Goal: Task Accomplishment & Management: Manage account settings

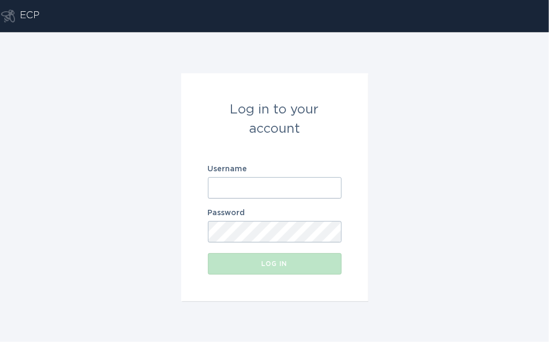
click at [264, 180] on input "Username" at bounding box center [275, 187] width 134 height 21
paste input "[EMAIL_ADDRESS][DOMAIN_NAME]"
type input "[EMAIL_ADDRESS][DOMAIN_NAME]"
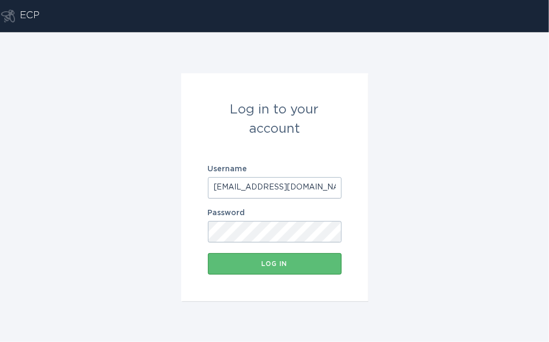
click at [222, 275] on form "Log in to your account Username [EMAIL_ADDRESS][DOMAIN_NAME] Password Log in" at bounding box center [274, 187] width 187 height 228
click at [221, 272] on button "Log in" at bounding box center [275, 263] width 134 height 21
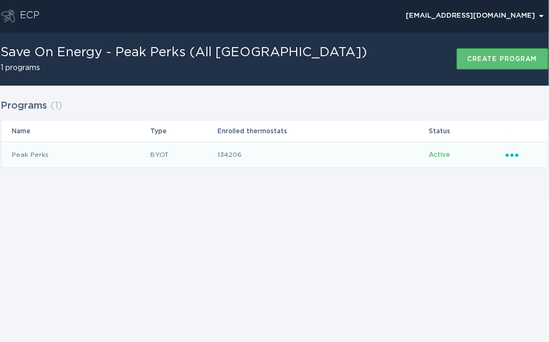
click at [515, 156] on icon "Ellipsis" at bounding box center [513, 153] width 15 height 9
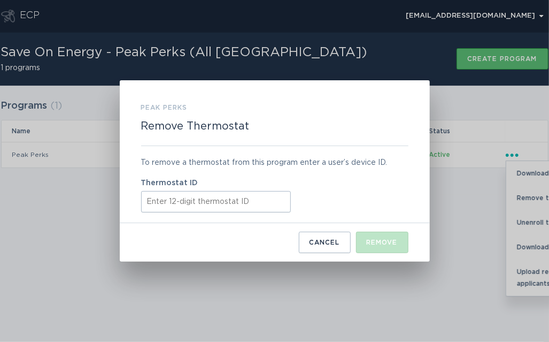
paste input "411968277209"
type input "411968277209"
click at [377, 248] on button "Remove" at bounding box center [382, 241] width 52 height 21
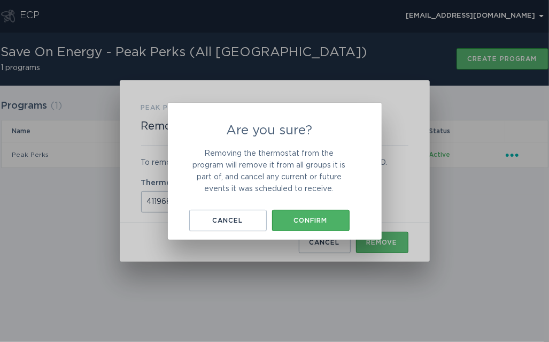
click at [343, 216] on button "Confirm" at bounding box center [311, 220] width 78 height 21
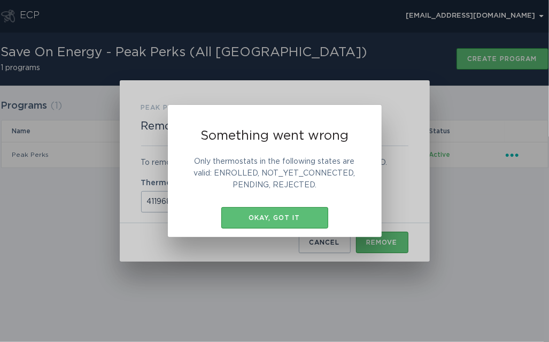
drag, startPoint x: 301, startPoint y: 223, endPoint x: 300, endPoint y: 164, distance: 59.3
click at [302, 222] on button "Okay, got it" at bounding box center [274, 217] width 107 height 21
